Goal: Task Accomplishment & Management: Manage account settings

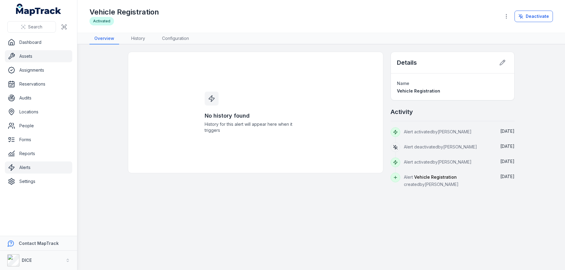
click at [25, 57] on link "Assets" at bounding box center [38, 56] width 67 height 12
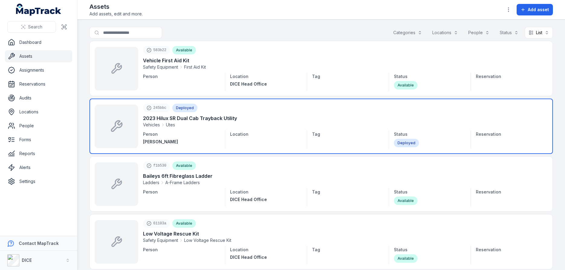
click at [295, 120] on link at bounding box center [320, 126] width 463 height 55
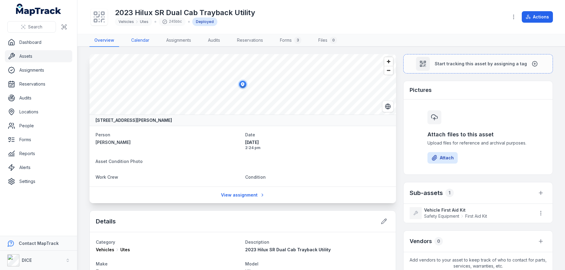
click at [140, 40] on link "Calendar" at bounding box center [140, 40] width 28 height 13
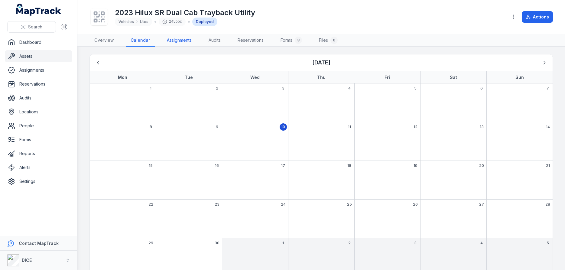
click at [177, 39] on link "Assignments" at bounding box center [179, 40] width 34 height 13
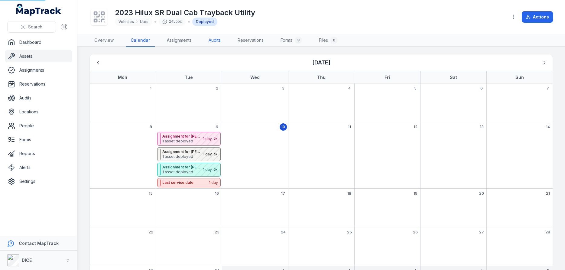
click at [215, 40] on link "Audits" at bounding box center [215, 40] width 22 height 13
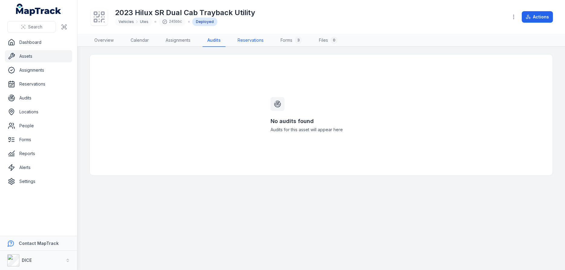
click at [255, 41] on link "Reservations" at bounding box center [251, 40] width 36 height 13
click at [289, 41] on link "Forms 3" at bounding box center [291, 40] width 31 height 13
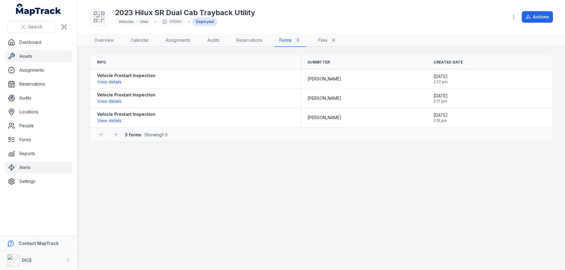
click at [25, 168] on link "Alerts" at bounding box center [38, 167] width 67 height 12
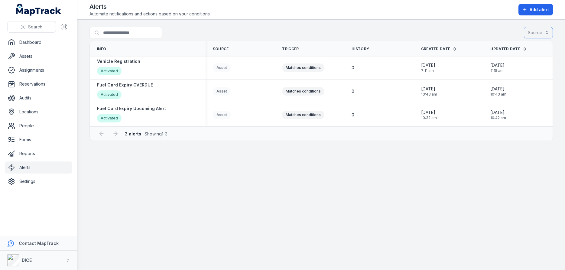
click at [537, 32] on button "Source" at bounding box center [538, 32] width 29 height 11
click at [504, 48] on span "Asset" at bounding box center [501, 48] width 11 height 6
click at [34, 40] on div "Search Dashboard Assets Assignments Reservations Audits Locations People Forms …" at bounding box center [282, 135] width 565 height 270
click at [34, 42] on link "Dashboard" at bounding box center [38, 42] width 67 height 12
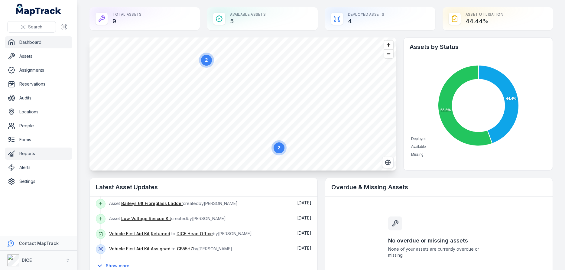
click at [27, 154] on link "Reports" at bounding box center [38, 154] width 67 height 12
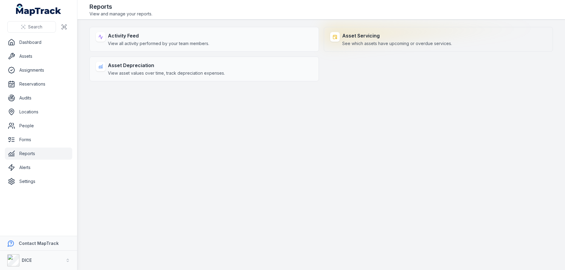
click at [388, 39] on div "Asset Servicing See which assets have upcoming or overdue services." at bounding box center [397, 39] width 110 height 15
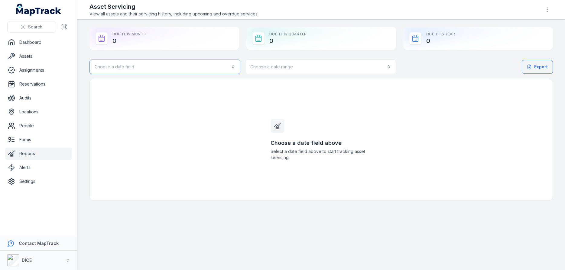
click at [232, 66] on button "Choose a date field" at bounding box center [164, 67] width 151 height 15
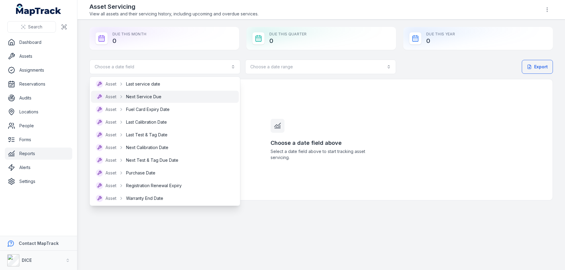
click at [153, 97] on span "Next Service Due" at bounding box center [143, 97] width 35 height 6
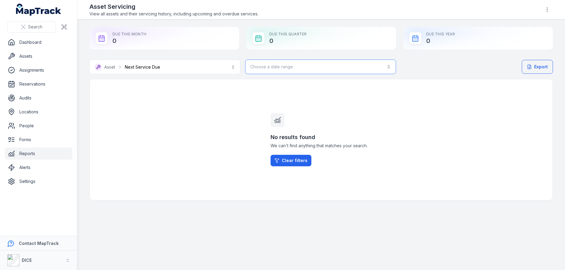
click at [388, 67] on button "Choose a date range" at bounding box center [320, 67] width 151 height 15
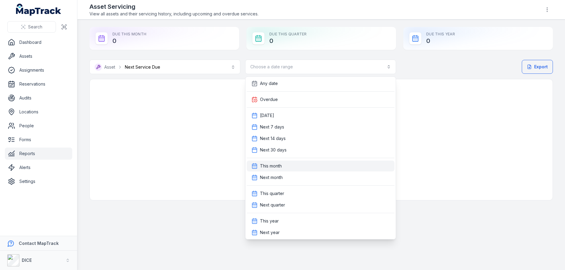
click at [276, 166] on span "This month" at bounding box center [271, 166] width 22 height 6
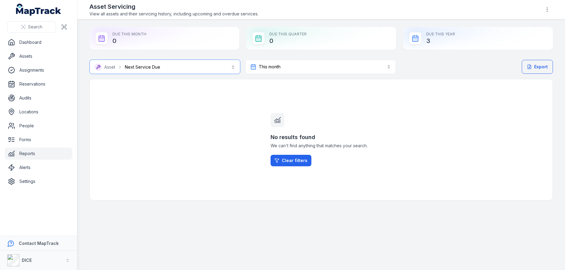
click at [233, 67] on button "**********" at bounding box center [164, 67] width 151 height 15
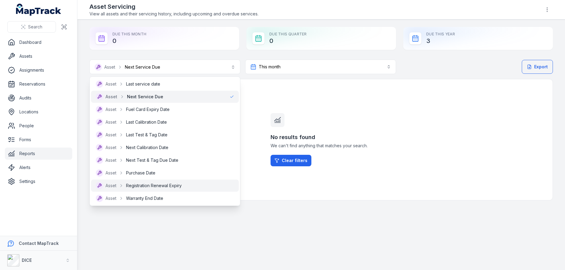
click at [155, 185] on span "Registration Renewal Expiry" at bounding box center [154, 186] width 56 height 6
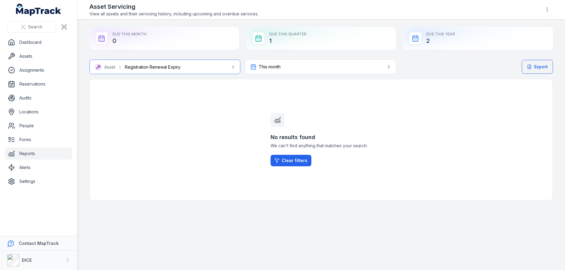
click at [233, 68] on button "**********" at bounding box center [164, 67] width 151 height 15
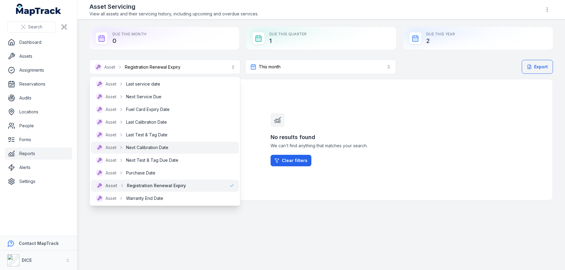
click at [158, 147] on span "Next Calibration Date" at bounding box center [147, 147] width 42 height 6
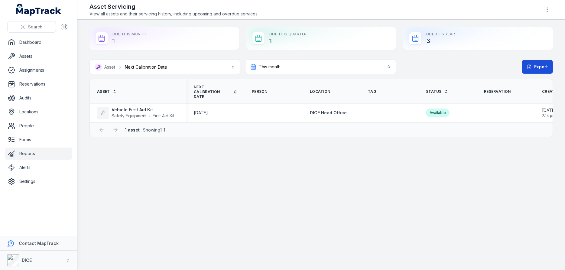
click at [539, 67] on button "Export" at bounding box center [537, 67] width 31 height 14
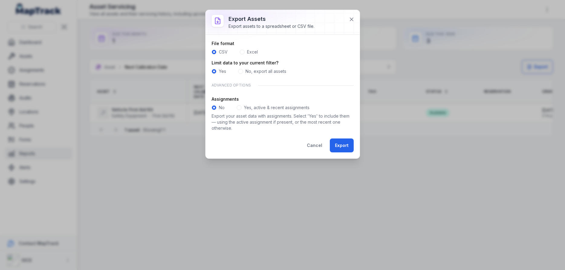
click at [250, 53] on label "Excel" at bounding box center [252, 52] width 11 height 6
click at [253, 109] on label "Yes, active & recent assignments" at bounding box center [277, 108] width 66 height 6
click at [342, 145] on button "Export" at bounding box center [342, 145] width 24 height 14
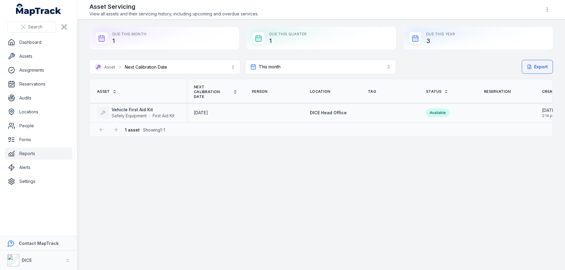
click at [428, 1] on header "Toggle Navigation Asset Servicing View all assets and their servicing history, …" at bounding box center [321, 10] width 488 height 20
click at [29, 55] on link "Assets" at bounding box center [38, 56] width 67 height 12
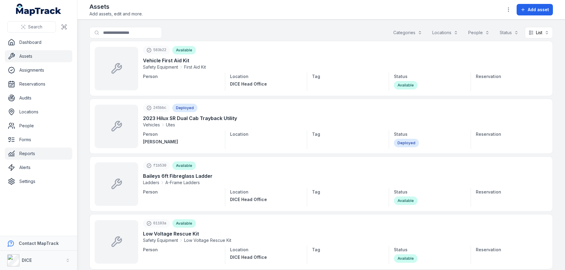
click at [27, 154] on link "Reports" at bounding box center [38, 154] width 67 height 12
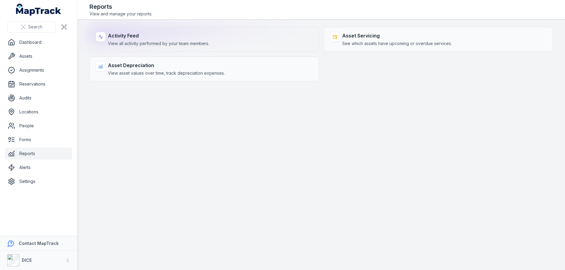
click at [157, 41] on span "View all activity performed by your team members." at bounding box center [158, 44] width 101 height 6
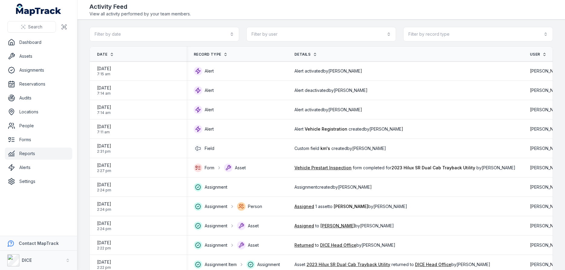
click at [29, 153] on link "Reports" at bounding box center [38, 154] width 67 height 12
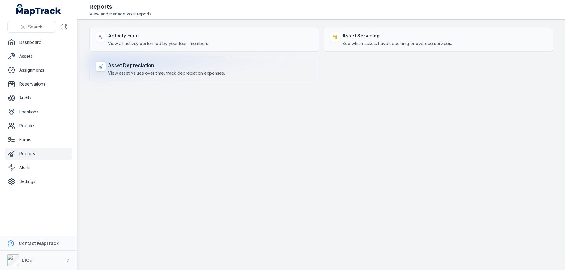
click at [150, 70] on span "View asset values over time, track depreciation expenses." at bounding box center [166, 73] width 117 height 6
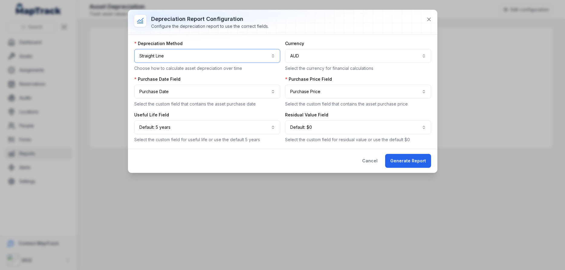
click at [211, 57] on button "**********" at bounding box center [207, 56] width 146 height 14
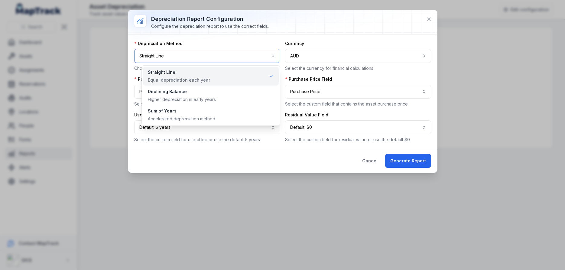
click at [211, 57] on button "**********" at bounding box center [207, 56] width 146 height 14
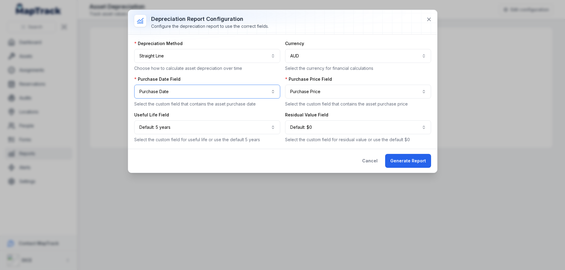
click at [194, 91] on button "**********" at bounding box center [207, 92] width 146 height 14
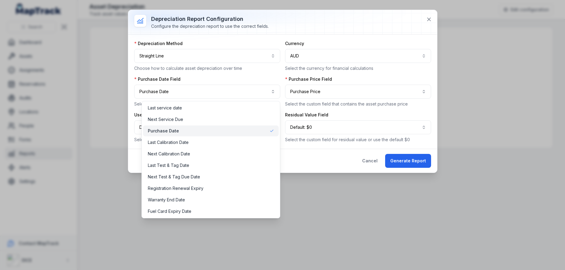
click at [170, 131] on span "Purchase Date" at bounding box center [163, 131] width 31 height 6
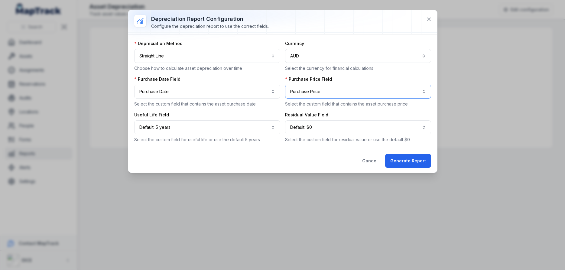
click at [331, 91] on button "**********" at bounding box center [358, 92] width 146 height 14
click at [409, 163] on button "Generate Report" at bounding box center [408, 161] width 46 height 14
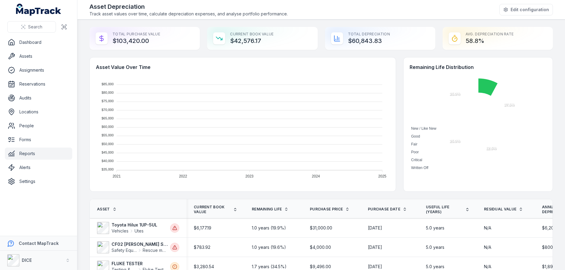
click at [297, 111] on foreignobject at bounding box center [243, 129] width 294 height 106
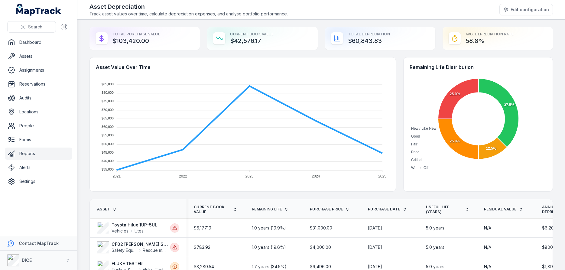
click at [277, 193] on div "Total Purchase Value $103,420.00 Current Book Value $42,576.17 Total Depreciati…" at bounding box center [320, 200] width 463 height 346
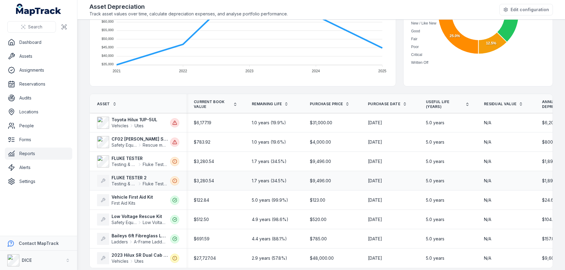
scroll to position [110, 0]
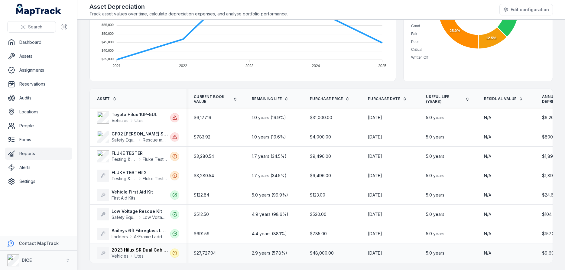
click at [128, 250] on strong "2023 Hilux SR Dual Cab Trayback Utility" at bounding box center [140, 250] width 56 height 6
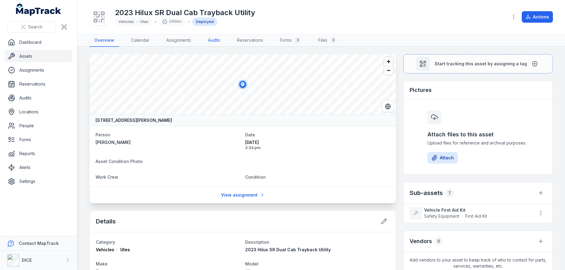
click at [218, 41] on link "Audits" at bounding box center [214, 40] width 22 height 13
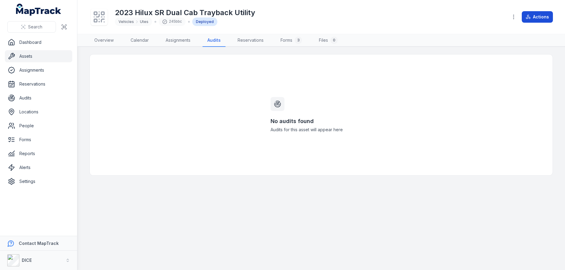
click at [539, 16] on button "Actions" at bounding box center [537, 16] width 31 height 11
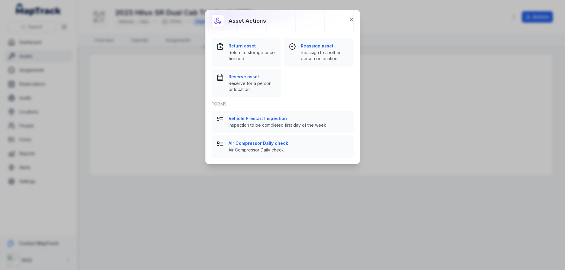
click at [443, 100] on div "Asset actions Return asset Return to storage once finished Reassign asset Reass…" at bounding box center [282, 135] width 565 height 270
click at [352, 19] on icon at bounding box center [351, 19] width 3 height 3
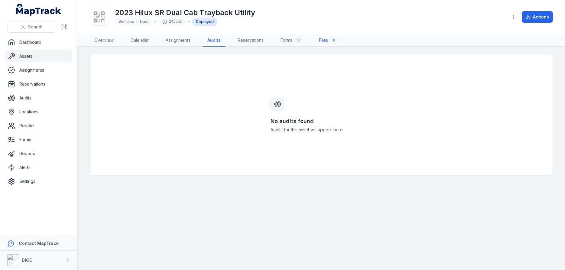
click at [327, 39] on link "Files 0" at bounding box center [328, 40] width 28 height 13
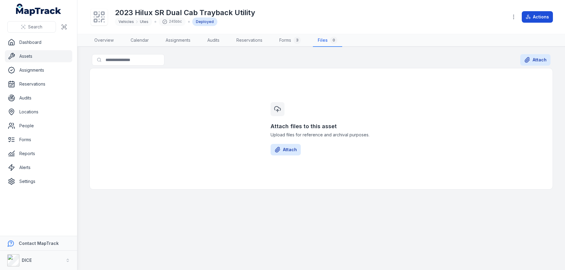
click at [539, 18] on button "Actions" at bounding box center [537, 16] width 31 height 11
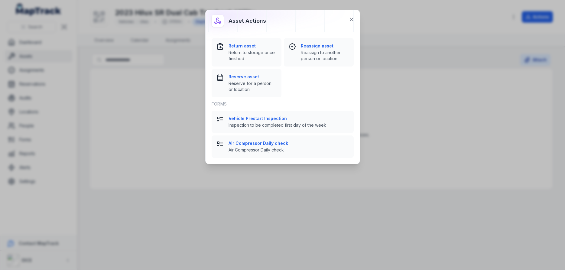
click at [540, 17] on div "Asset actions Return asset Return to storage once finished Reassign asset Reass…" at bounding box center [282, 135] width 565 height 270
click at [356, 18] on button at bounding box center [351, 19] width 11 height 11
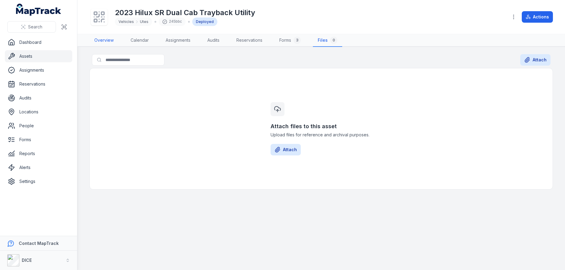
click at [104, 40] on link "Overview" at bounding box center [103, 40] width 29 height 13
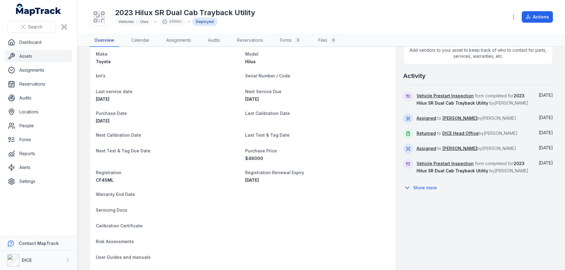
scroll to position [189, 0]
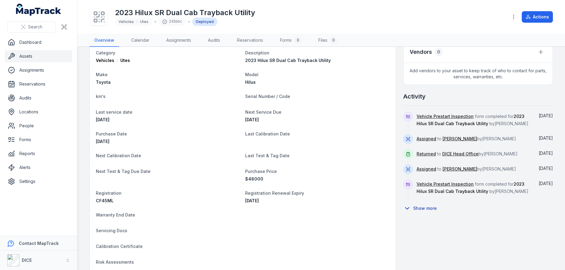
click at [409, 207] on icon at bounding box center [407, 208] width 7 height 7
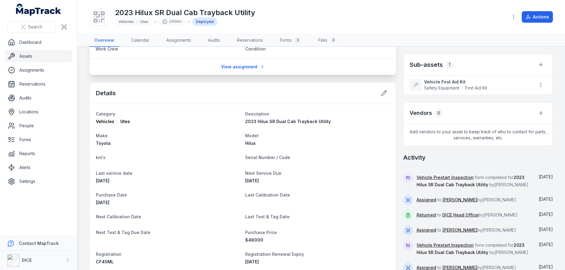
scroll to position [117, 0]
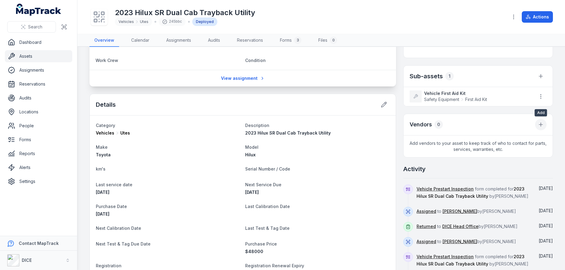
click at [541, 123] on icon at bounding box center [541, 125] width 6 height 6
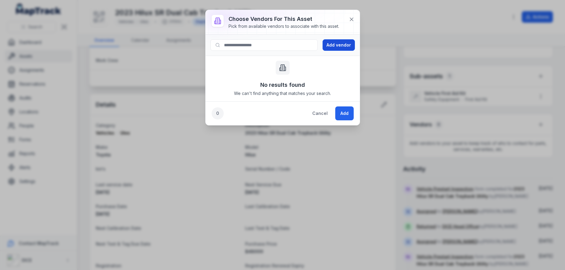
click at [339, 43] on button "Add vendor" at bounding box center [339, 44] width 32 height 11
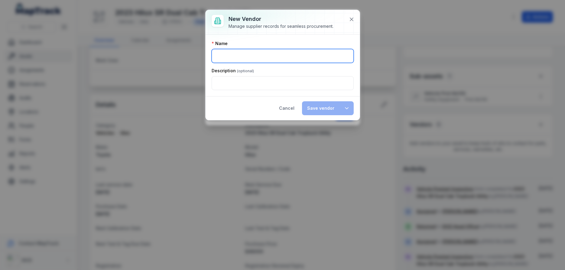
click at [242, 55] on input ":r663:-form-item-label" at bounding box center [283, 56] width 142 height 14
type input "**********"
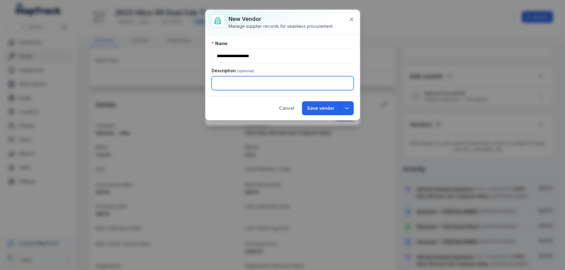
click at [236, 79] on input ":r664:-form-item-label" at bounding box center [283, 83] width 142 height 14
type input "*"
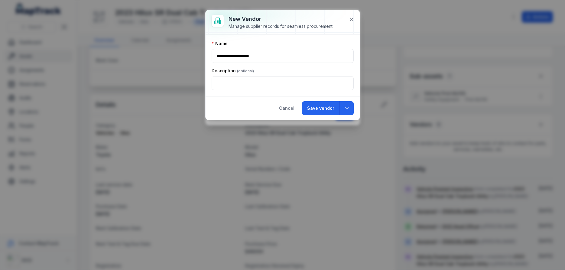
click at [243, 109] on div "Cancel Save vendor" at bounding box center [283, 108] width 154 height 24
click at [319, 109] on button "Save vendor" at bounding box center [320, 108] width 37 height 14
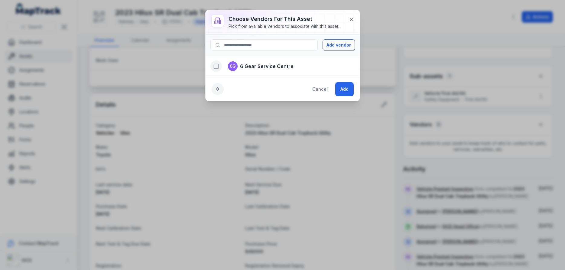
click at [215, 66] on icon "button" at bounding box center [216, 66] width 6 height 6
click at [347, 89] on button "Add" at bounding box center [344, 89] width 18 height 14
